Goal: Transaction & Acquisition: Purchase product/service

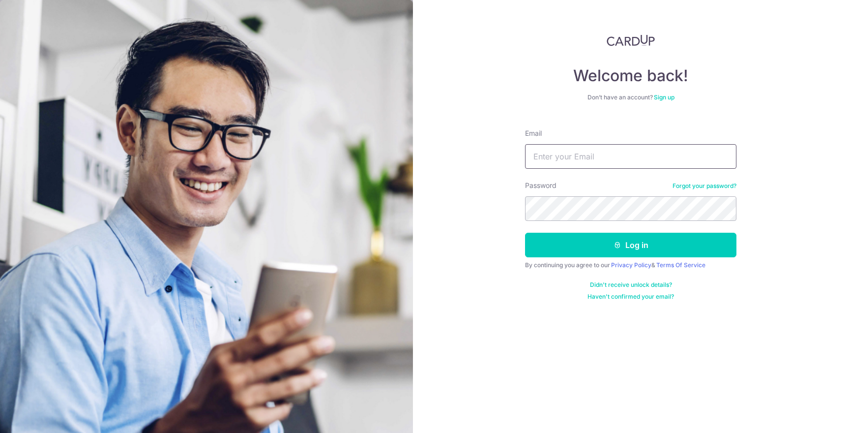
click at [586, 148] on input "Email" at bounding box center [631, 156] width 212 height 25
type input "[EMAIL_ADDRESS][DOMAIN_NAME]"
click at [625, 259] on form "Email davidjacqtan@gmail.com Password Forgot your password? Log in By continuin…" at bounding box center [631, 211] width 212 height 180
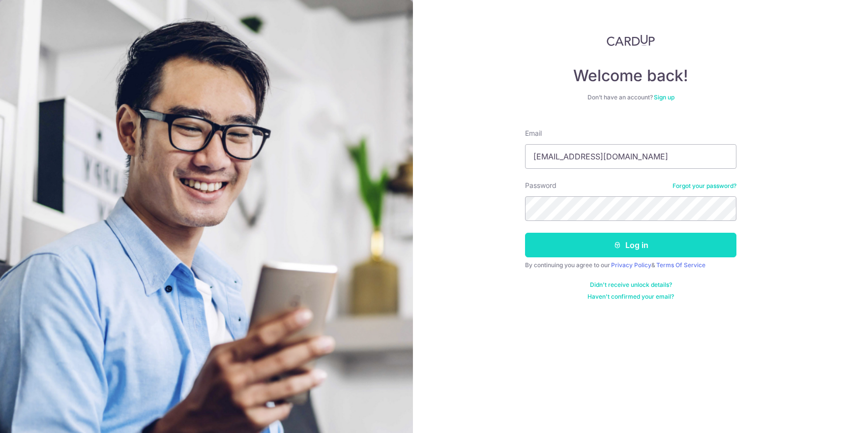
click at [630, 251] on button "Log in" at bounding box center [631, 245] width 212 height 25
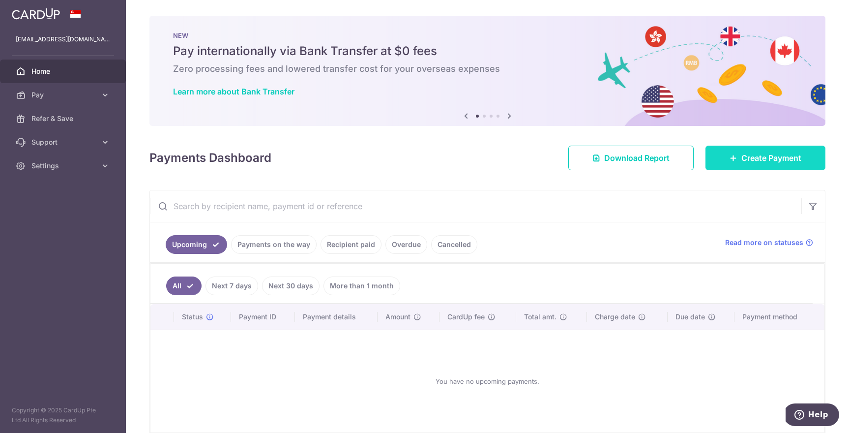
click at [734, 164] on link "Create Payment" at bounding box center [766, 158] width 120 height 25
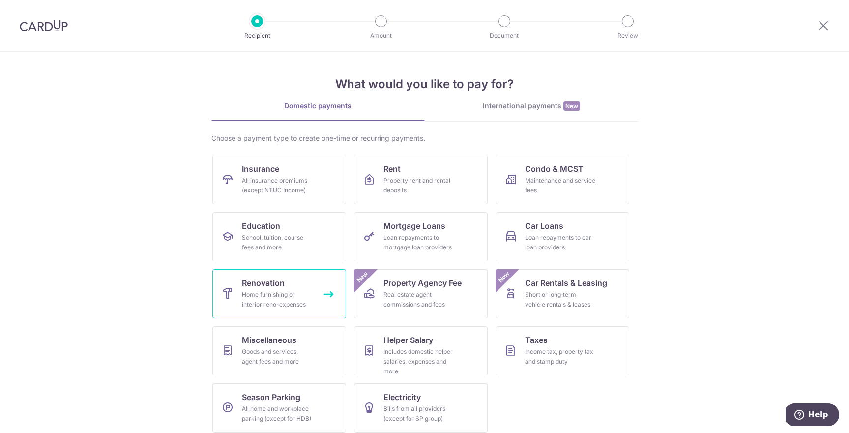
click at [233, 300] on link "Renovation Home furnishing or interior reno-expenses" at bounding box center [279, 293] width 134 height 49
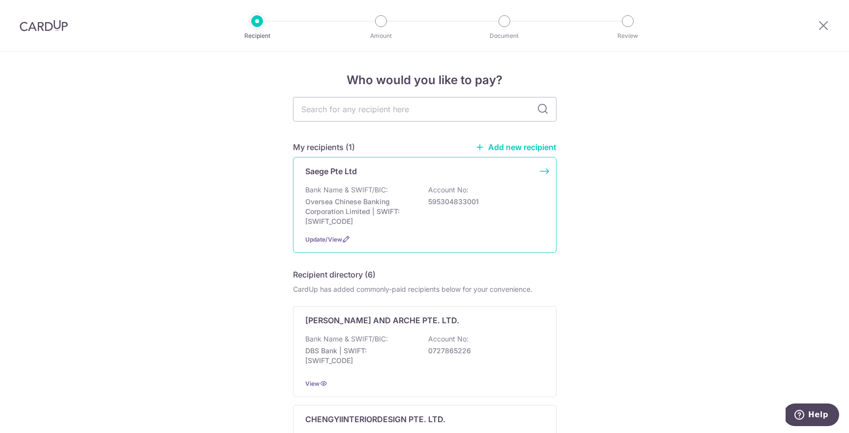
click at [374, 187] on p "Bank Name & SWIFT/BIC:" at bounding box center [346, 190] width 83 height 10
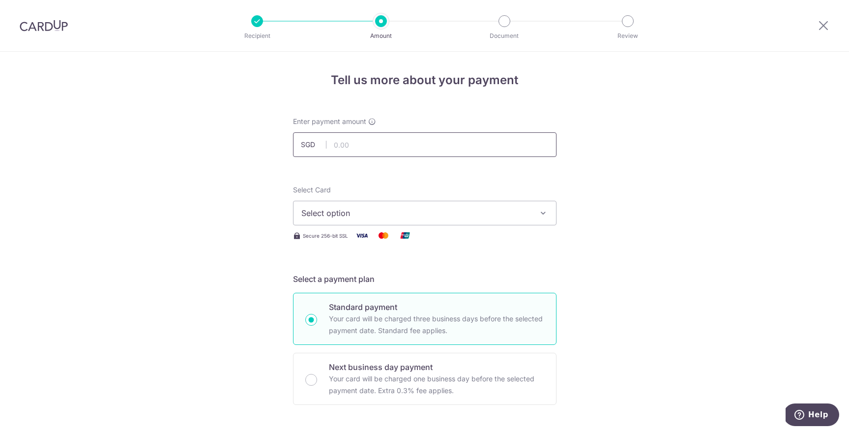
click at [371, 143] on input "text" at bounding box center [425, 144] width 264 height 25
type input "16,000.00"
click at [385, 209] on span "Select option" at bounding box center [416, 213] width 229 height 12
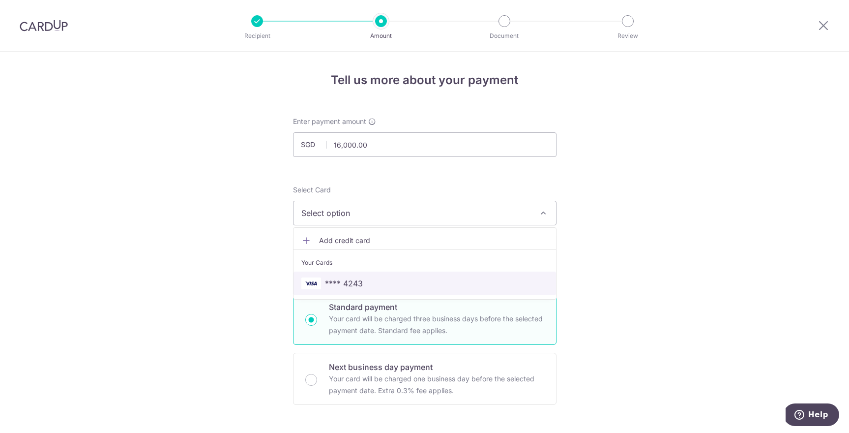
click at [382, 272] on link "**** 4243" at bounding box center [425, 284] width 263 height 24
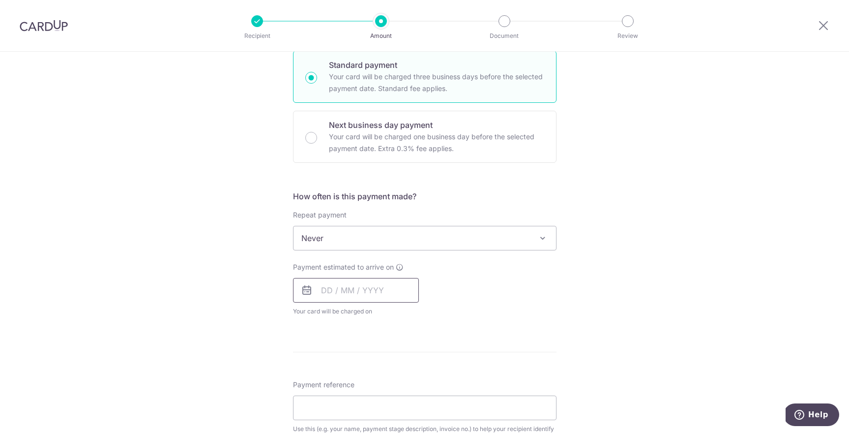
scroll to position [256, 0]
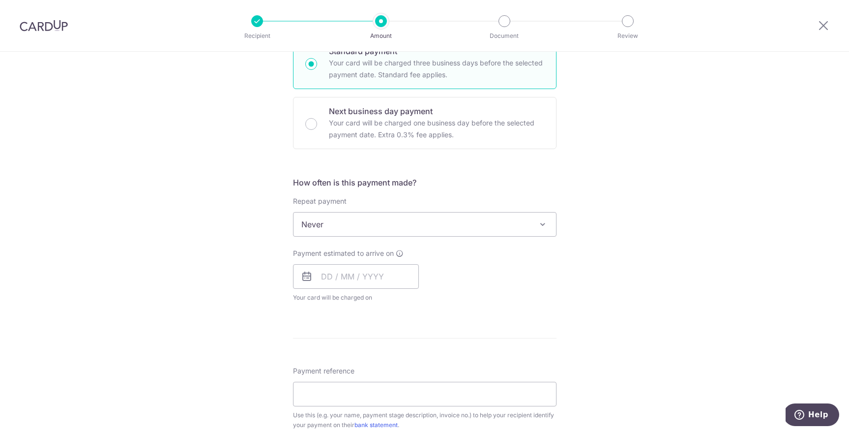
click at [368, 230] on span "Never" at bounding box center [425, 224] width 263 height 24
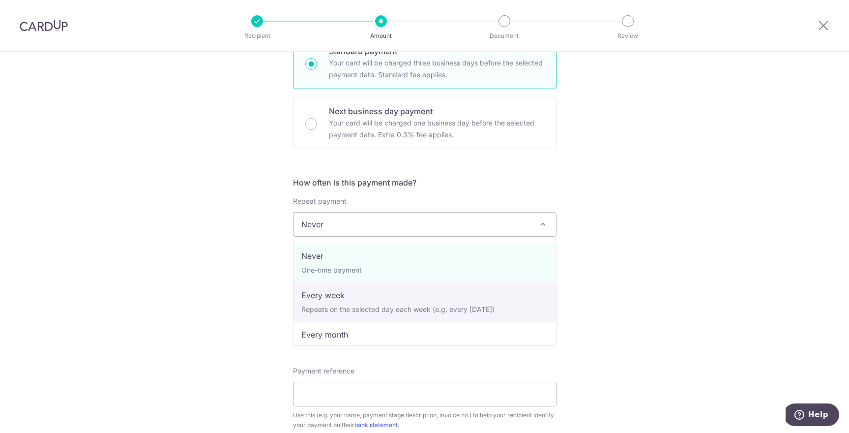
drag, startPoint x: 727, startPoint y: 284, endPoint x: 569, endPoint y: 325, distance: 163.7
click at [727, 284] on div "Tell us more about your payment Enter payment amount SGD 16,000.00 16000.00 Sel…" at bounding box center [424, 274] width 849 height 956
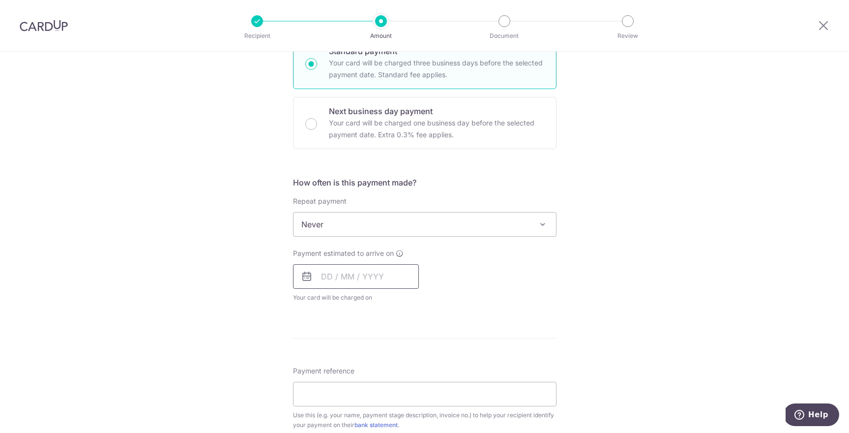
click at [372, 277] on input "text" at bounding box center [356, 276] width 126 height 25
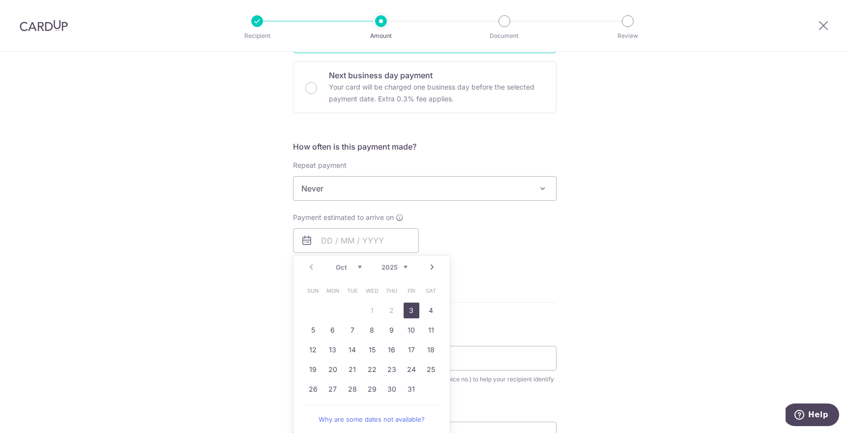
click at [409, 310] on link "3" at bounding box center [412, 310] width 16 height 16
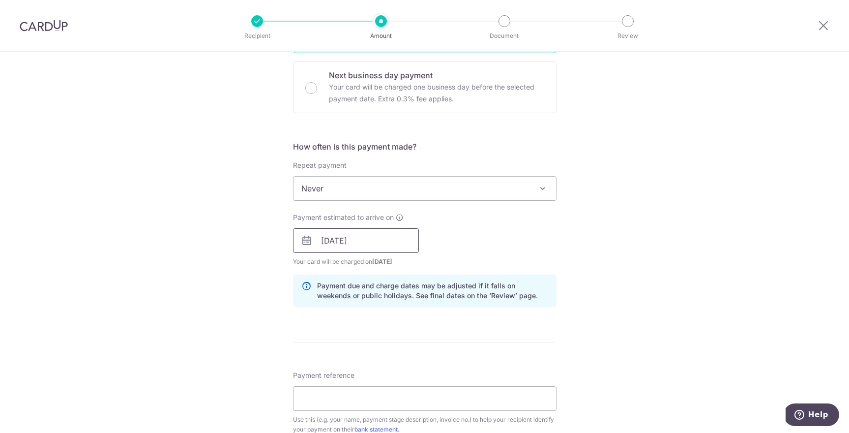
click at [366, 244] on input "03/10/2025" at bounding box center [356, 240] width 126 height 25
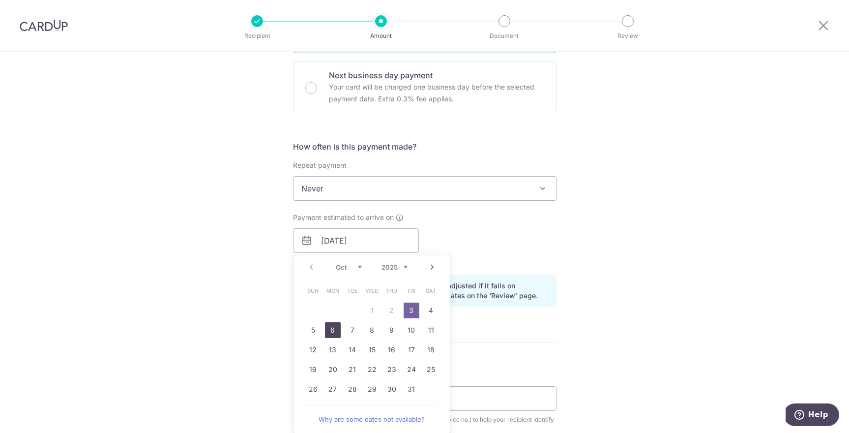
click at [329, 330] on link "6" at bounding box center [333, 330] width 16 height 16
type input "06/10/2025"
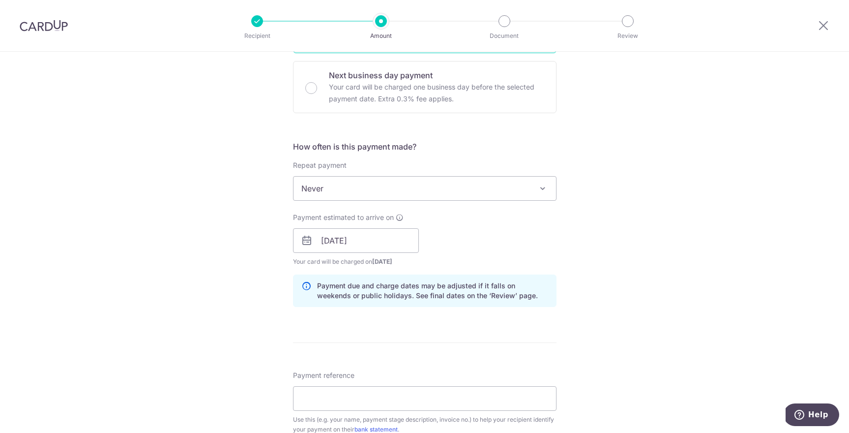
click at [549, 246] on div "Payment estimated to arrive on 06/10/2025 Prev Next Oct Nov Dec 2025 2026 2027 …" at bounding box center [424, 239] width 275 height 54
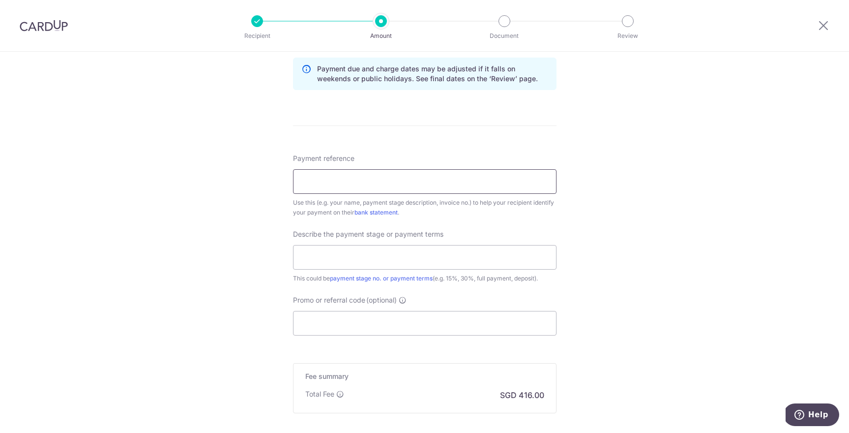
click at [380, 185] on input "Payment reference" at bounding box center [425, 181] width 264 height 25
type input "DavidJacq Tengah BTO"
click at [383, 255] on input "text" at bounding box center [425, 257] width 264 height 25
type input "40% payment"
click at [381, 315] on input "Promo or referral code (optional)" at bounding box center [425, 323] width 264 height 25
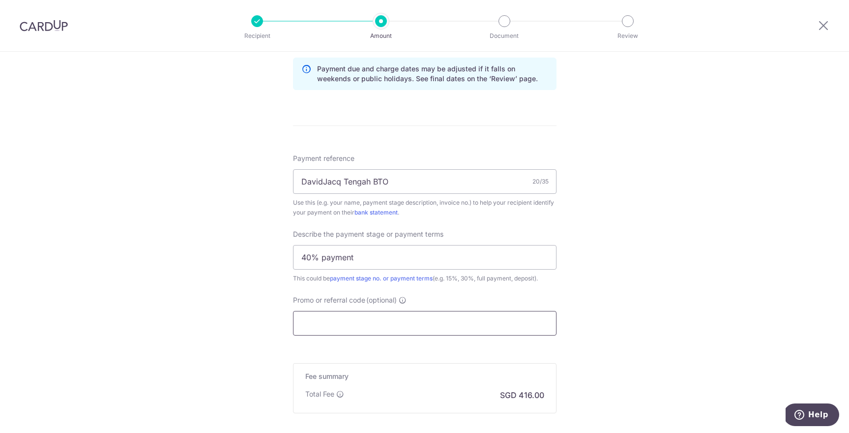
scroll to position [557, 0]
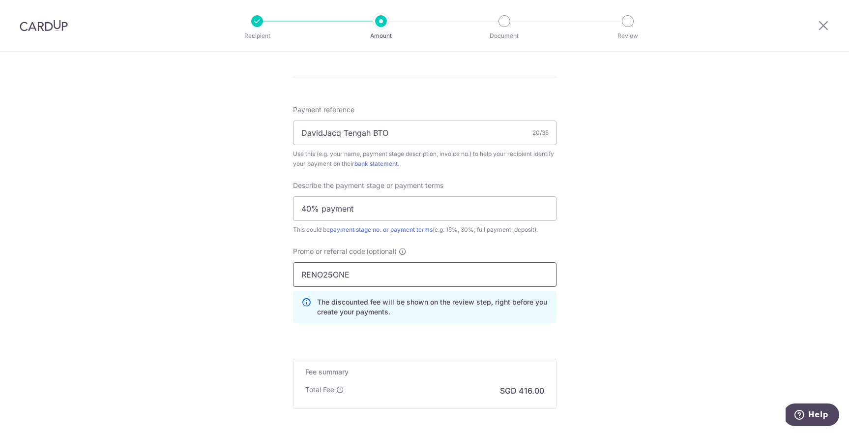
type input "RENO25ONE"
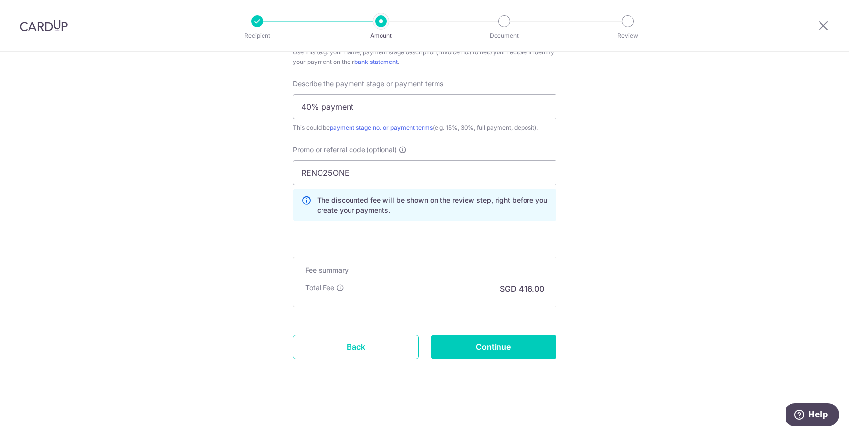
click at [502, 348] on input "Continue" at bounding box center [494, 346] width 126 height 25
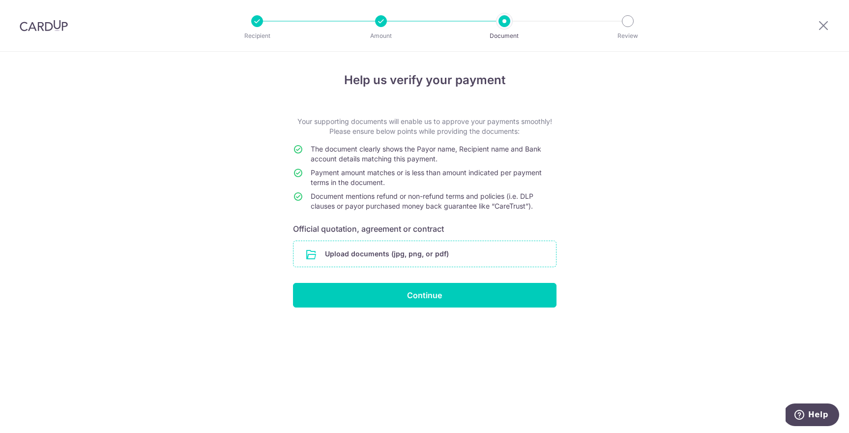
click at [339, 258] on input "file" at bounding box center [425, 254] width 263 height 26
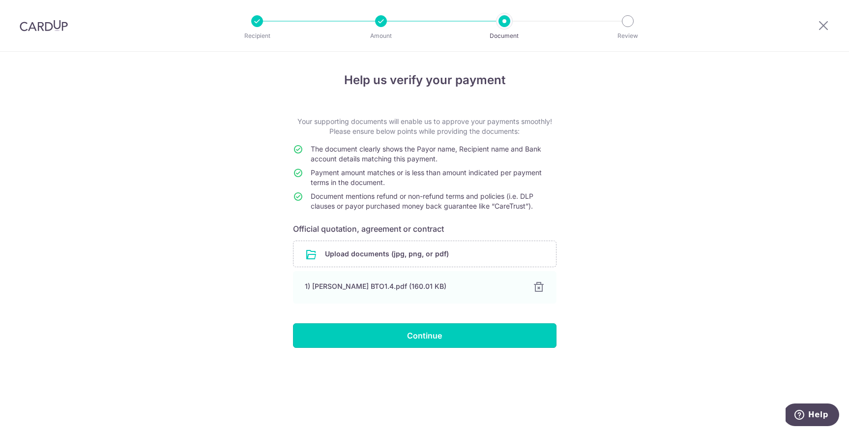
click at [543, 330] on input "Continue" at bounding box center [425, 335] width 264 height 25
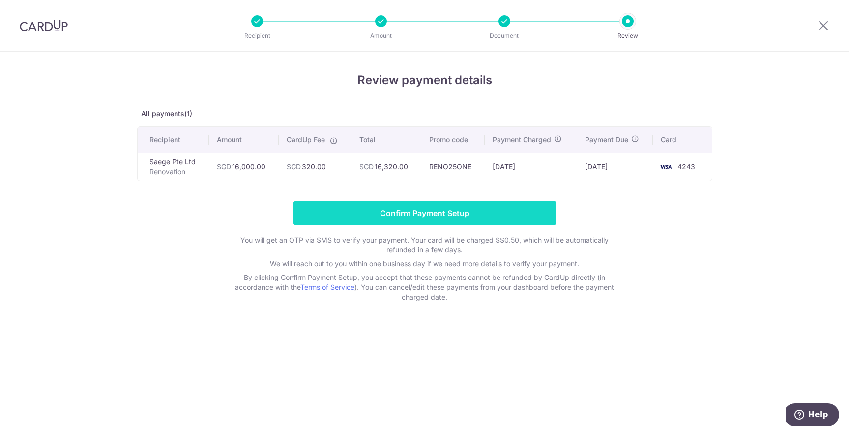
click at [448, 211] on input "Confirm Payment Setup" at bounding box center [425, 213] width 264 height 25
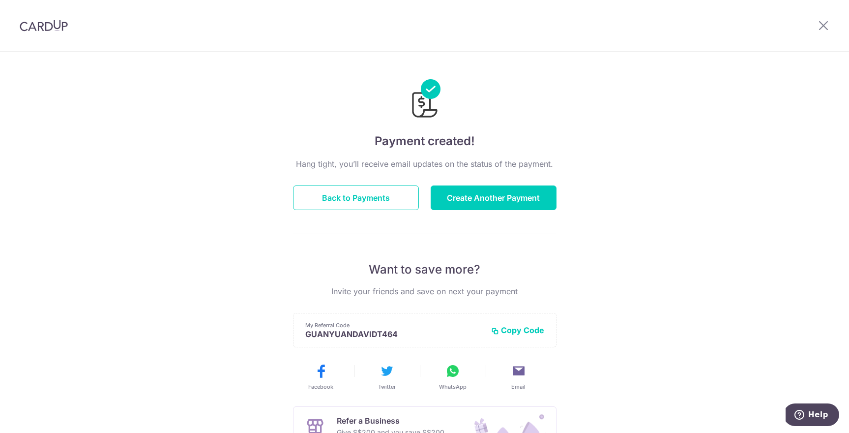
click at [607, 200] on div "Payment created! Hang tight, you’ll receive email updates on the status of the …" at bounding box center [424, 314] width 849 height 525
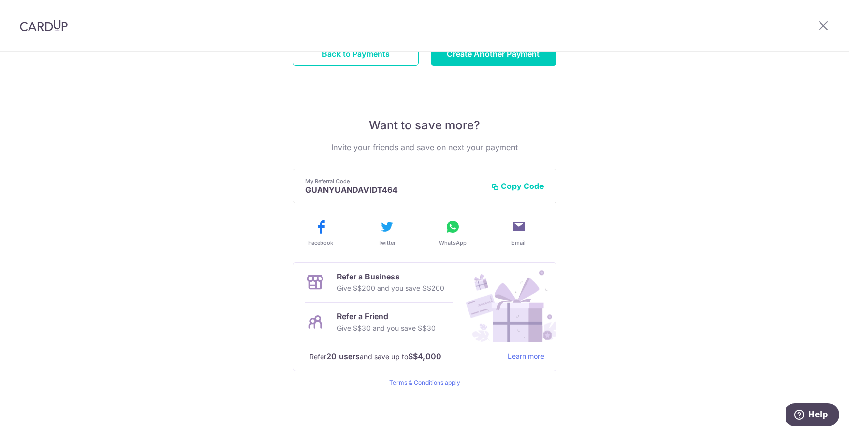
scroll to position [138, 0]
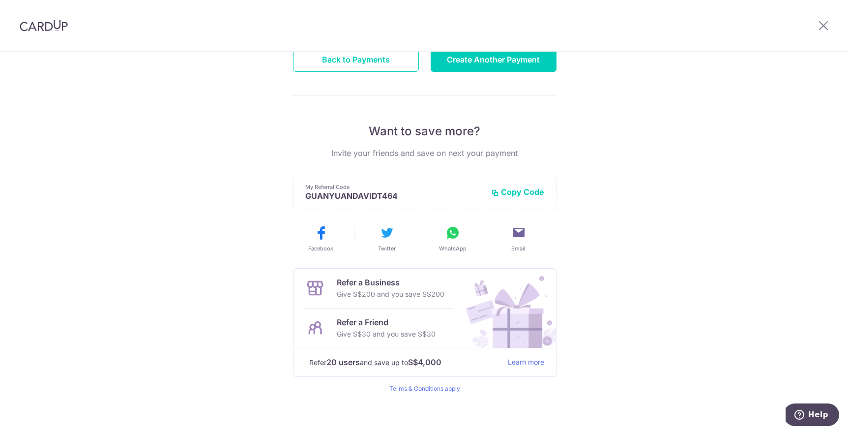
click at [645, 156] on div "Payment created! Hang tight, you’ll receive email updates on the status of the …" at bounding box center [424, 175] width 849 height 525
